Goal: Transaction & Acquisition: Obtain resource

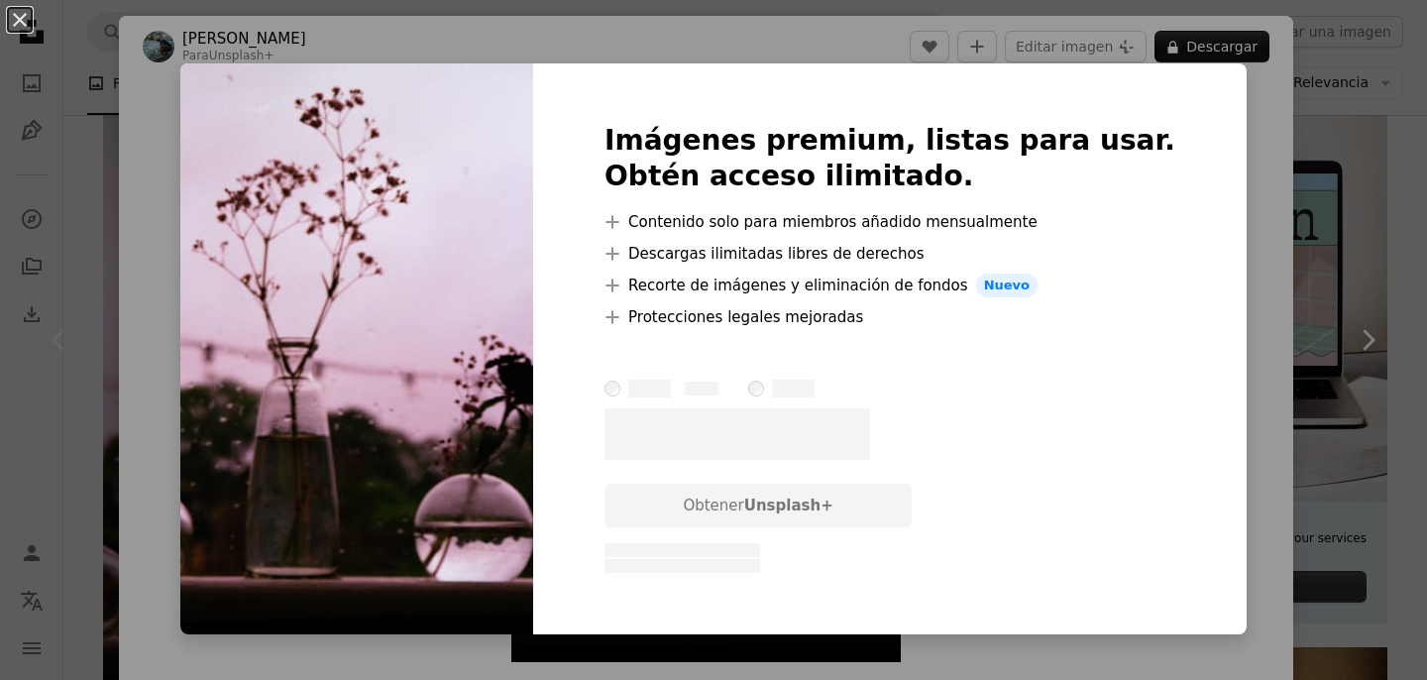
scroll to position [674, 0]
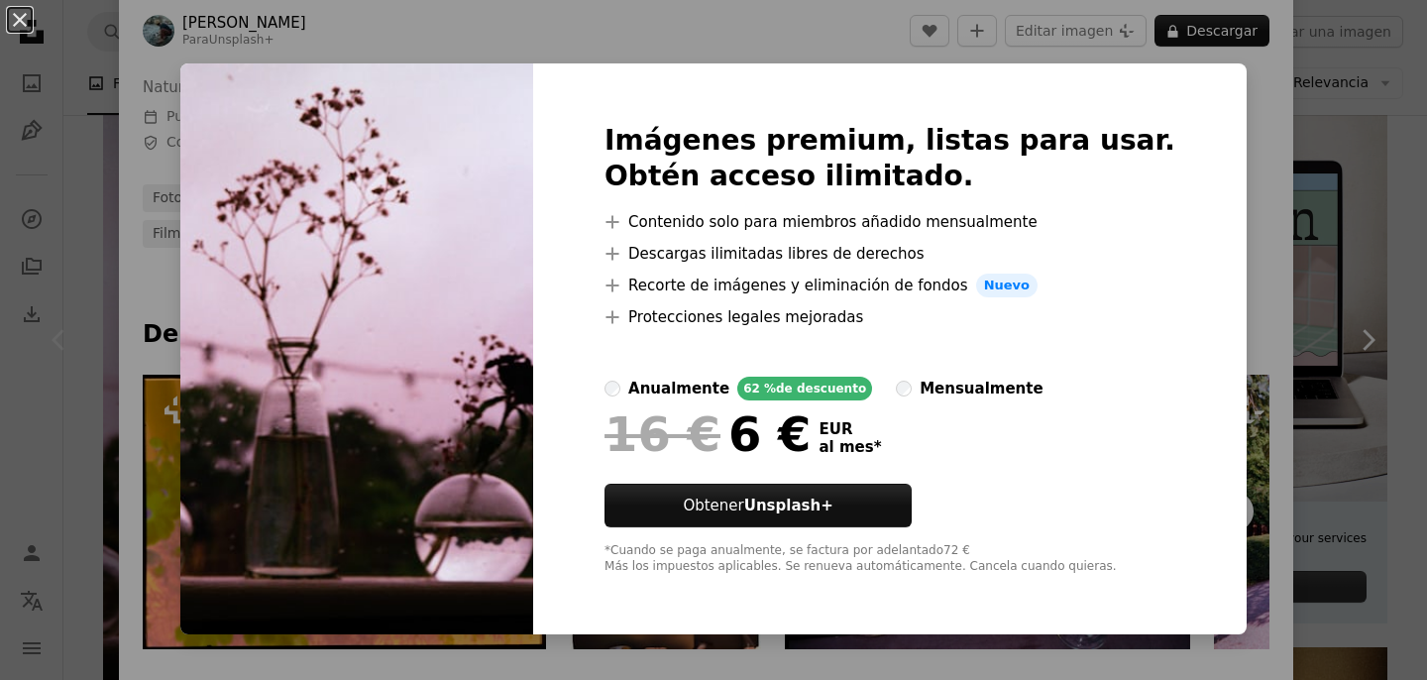
click at [1227, 98] on div "An X shape Imágenes premium, listas para usar. Obtén acceso ilimitado. A plus s…" at bounding box center [713, 340] width 1427 height 680
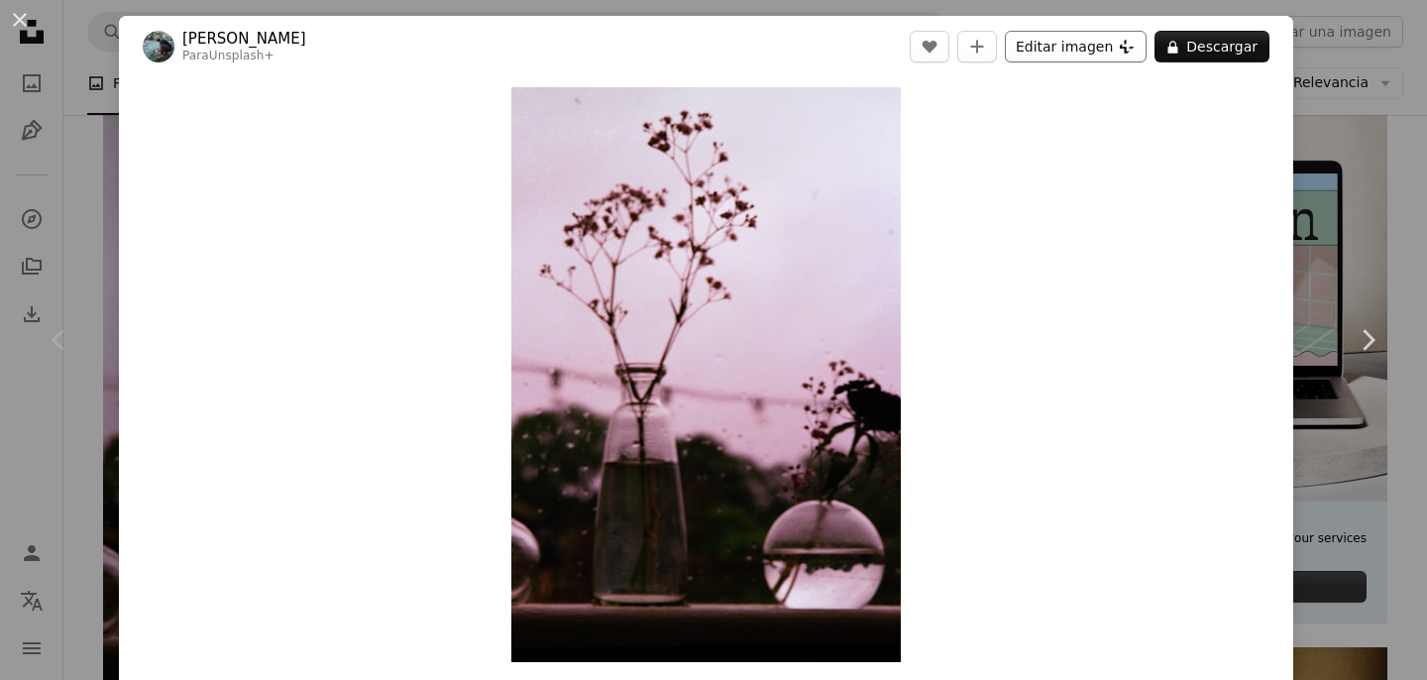
click at [1080, 41] on button "Editar imagen Plus sign for Unsplash+" at bounding box center [1076, 47] width 142 height 32
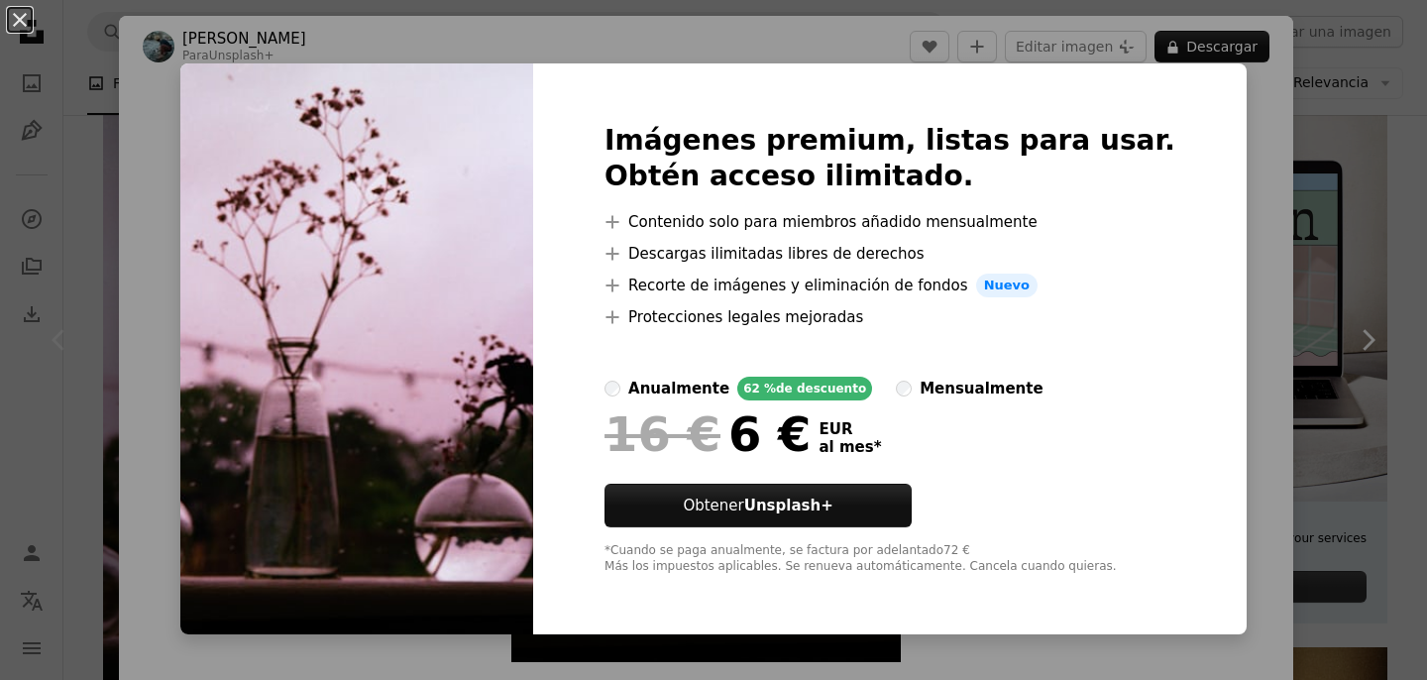
click at [1227, 154] on div "An X shape Imágenes premium, listas para usar. Obtén acceso ilimitado. A plus s…" at bounding box center [713, 340] width 1427 height 680
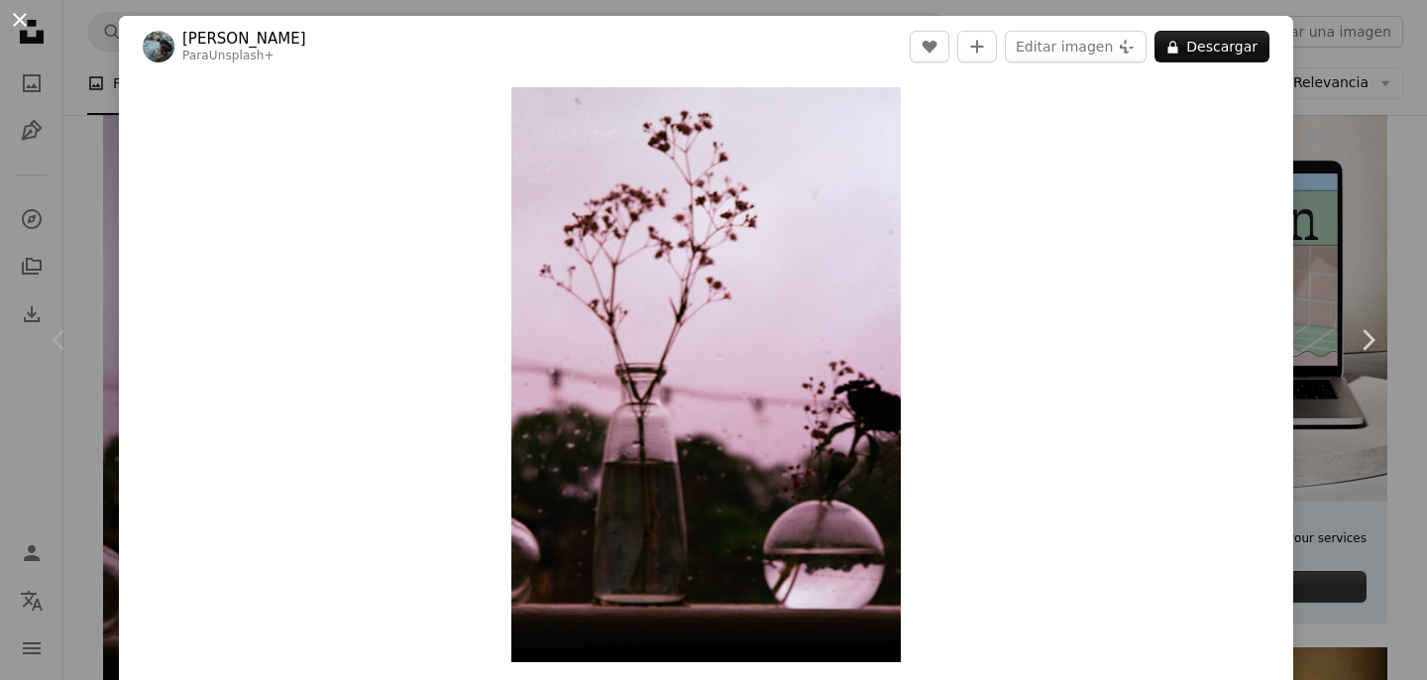
click at [20, 22] on button "An X shape" at bounding box center [20, 20] width 24 height 24
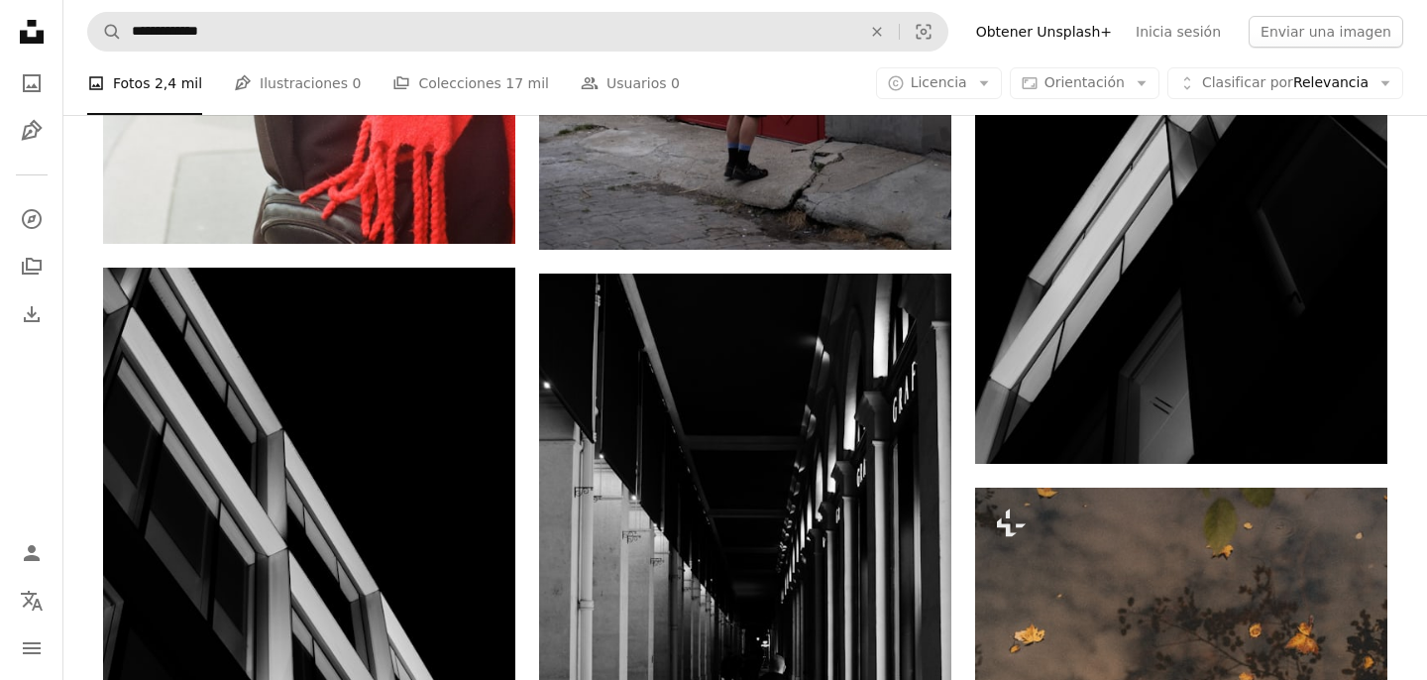
scroll to position [1323, 0]
